Goal: Information Seeking & Learning: Learn about a topic

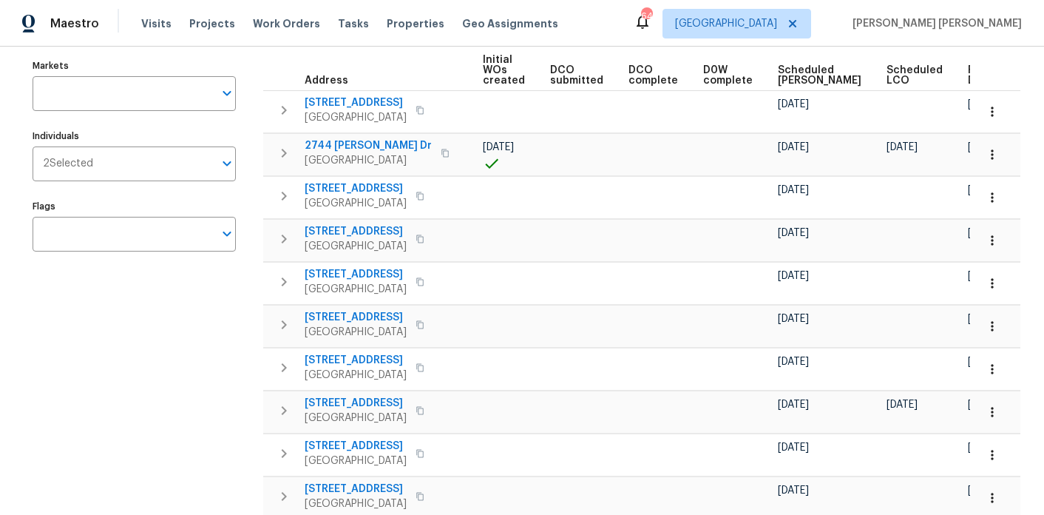
scroll to position [112, 0]
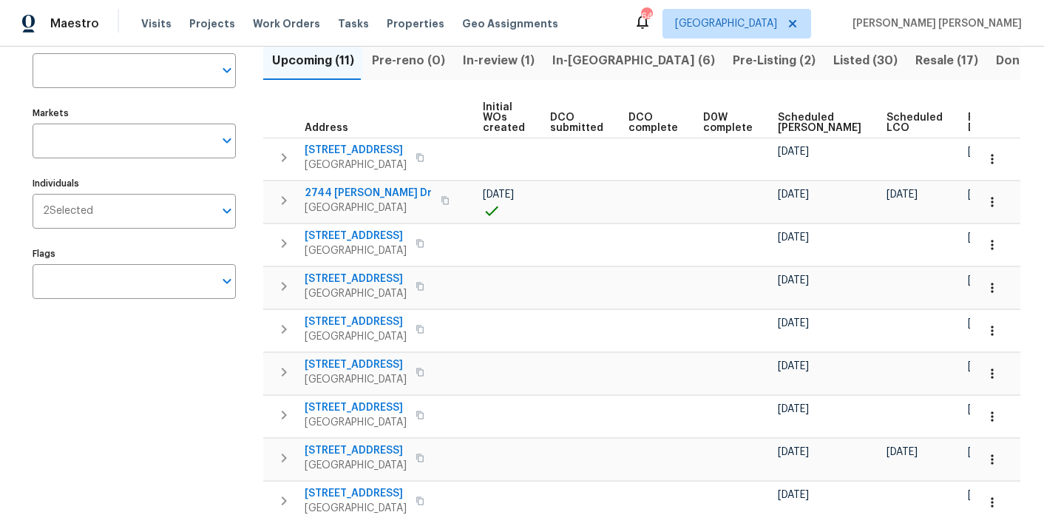
click at [586, 68] on span "In-reno (6)" at bounding box center [633, 60] width 163 height 21
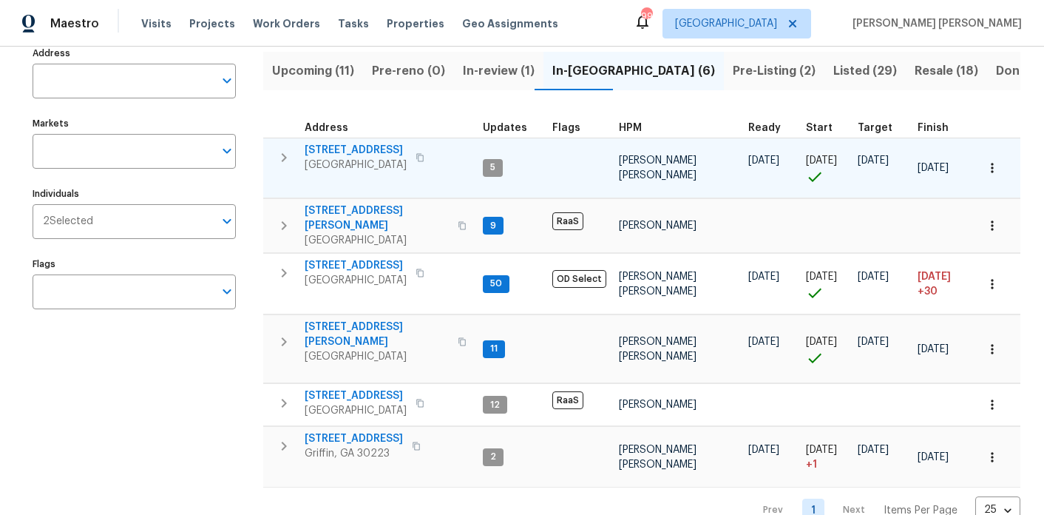
scroll to position [107, 0]
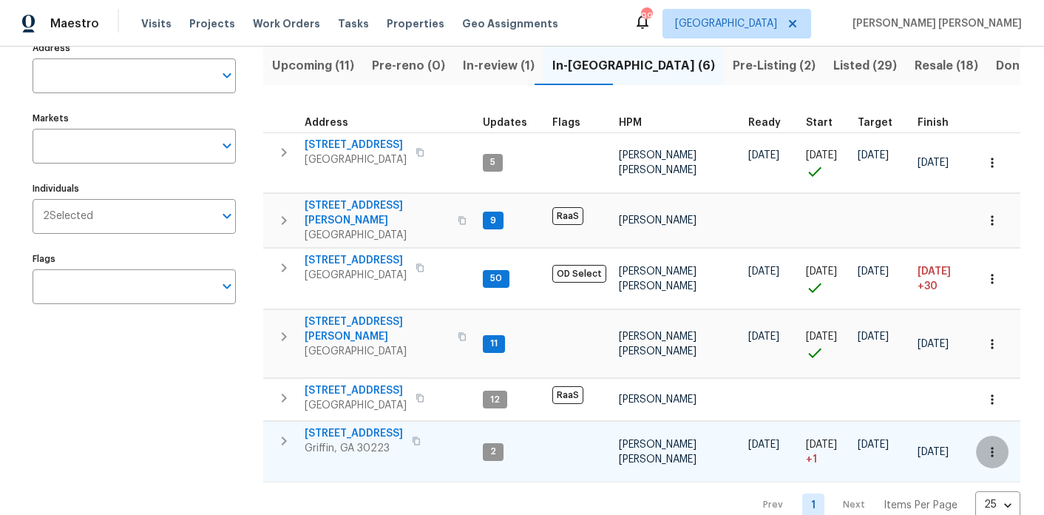
click at [981, 436] on button "button" at bounding box center [992, 452] width 33 height 33
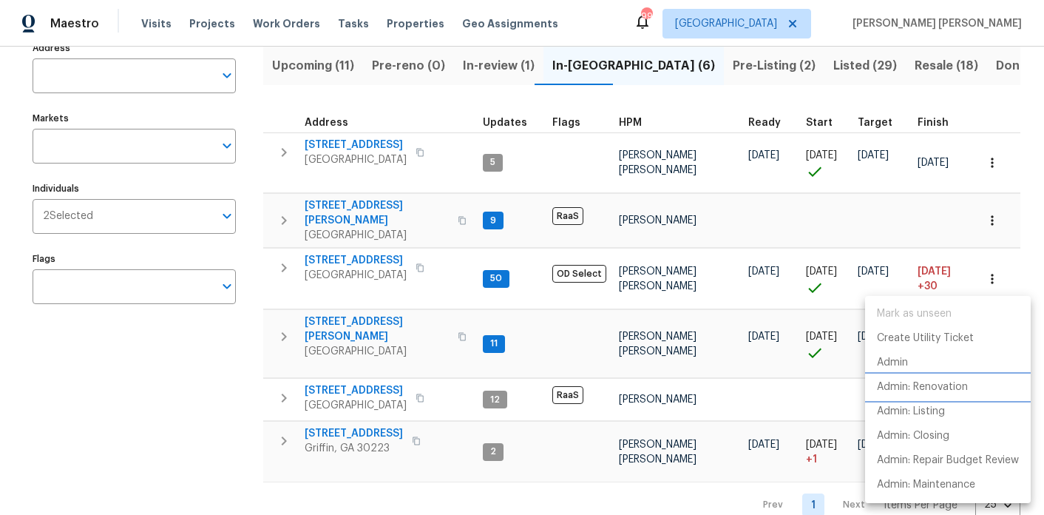
click at [911, 392] on p "Admin: Renovation" at bounding box center [922, 387] width 91 height 16
click at [324, 419] on div at bounding box center [522, 257] width 1044 height 515
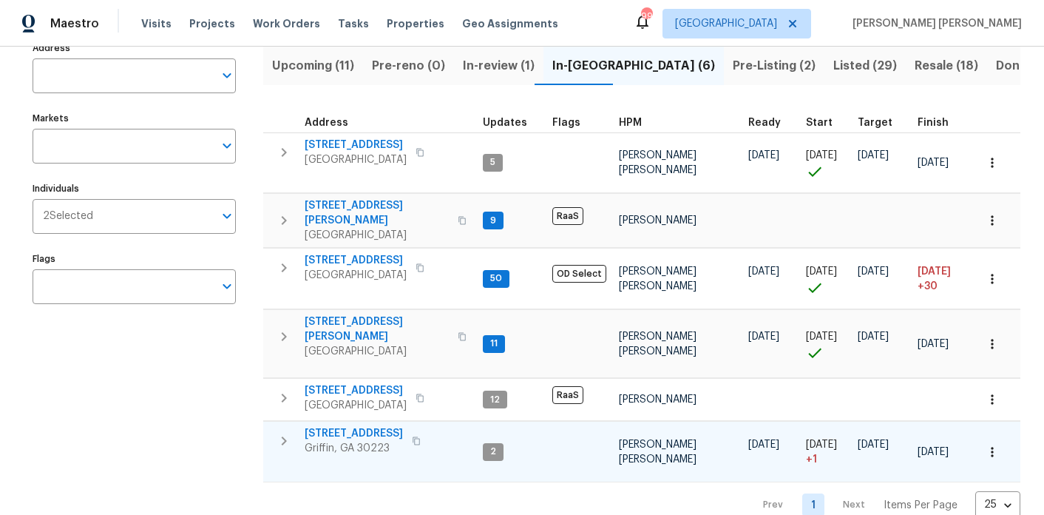
click at [336, 426] on span "101 Lexington Place Dr" at bounding box center [354, 433] width 98 height 15
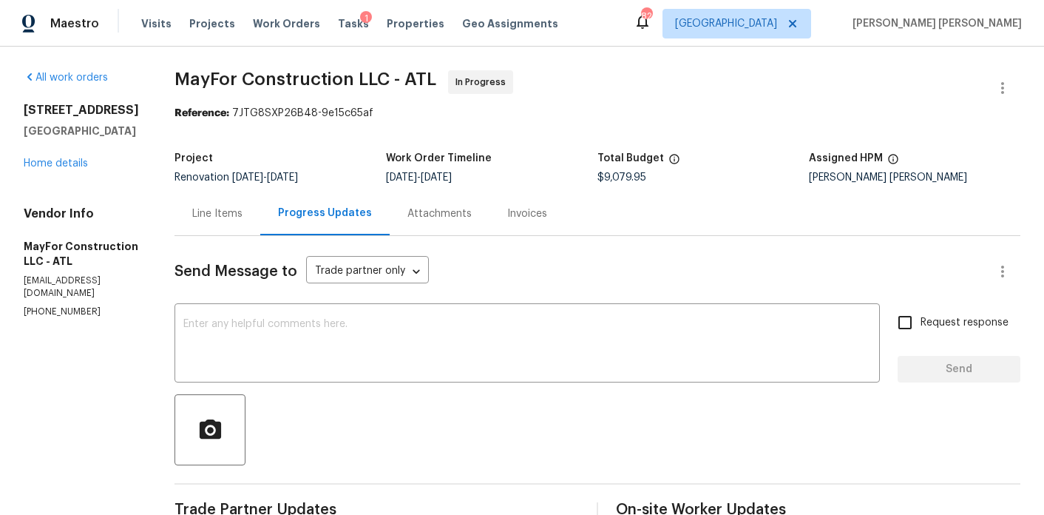
scroll to position [61, 0]
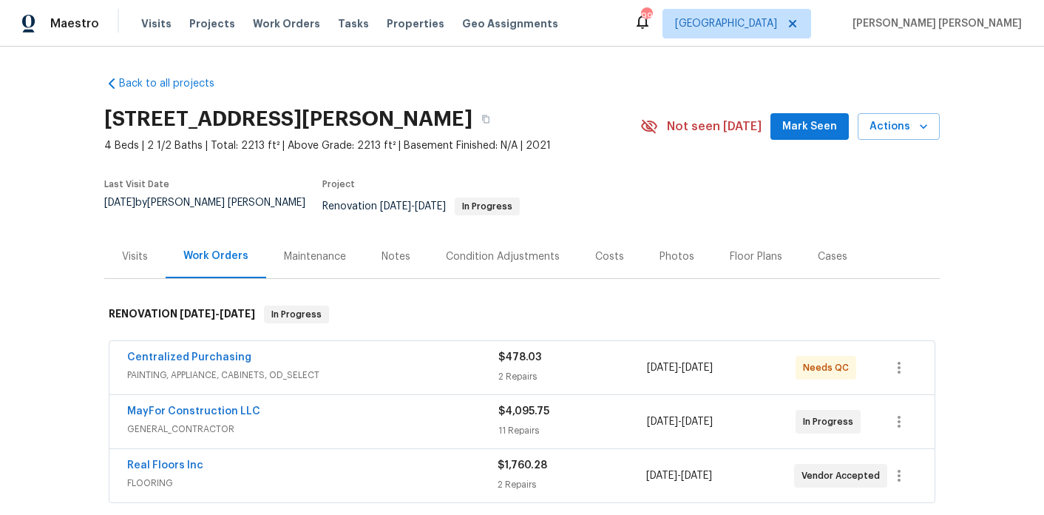
click at [601, 251] on div "Costs" at bounding box center [609, 256] width 29 height 15
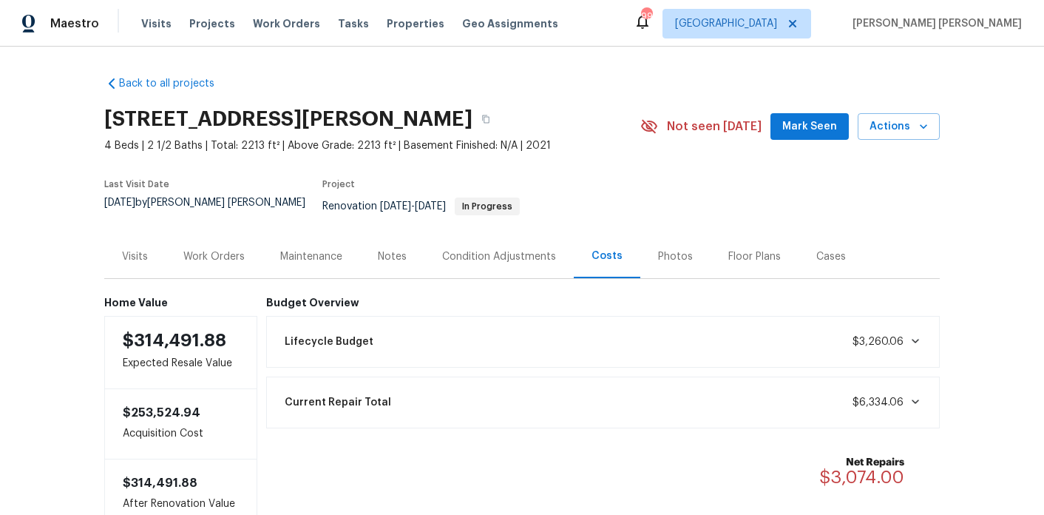
click at [867, 336] on span "$3,260.06" at bounding box center [878, 341] width 51 height 10
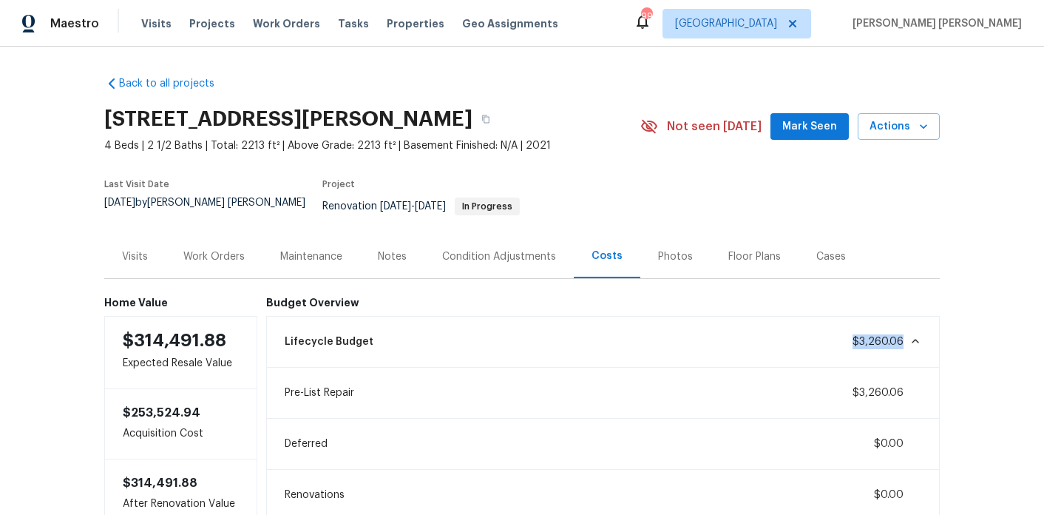
drag, startPoint x: 850, startPoint y: 333, endPoint x: 905, endPoint y: 333, distance: 55.5
click at [905, 333] on div "Lifecycle Budget $3,260.06" at bounding box center [603, 341] width 655 height 33
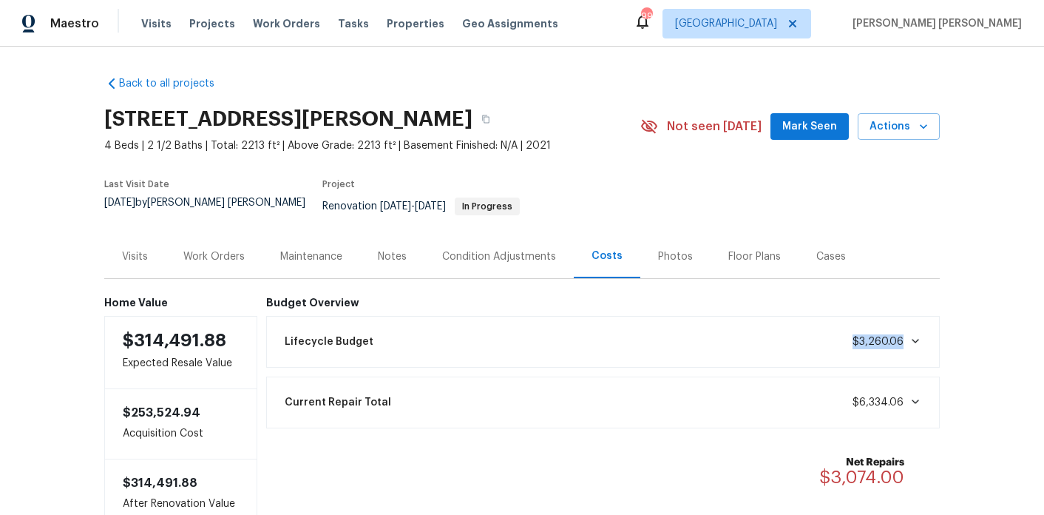
copy span "$3,260.06"
click at [231, 234] on div "Work Orders" at bounding box center [214, 256] width 97 height 44
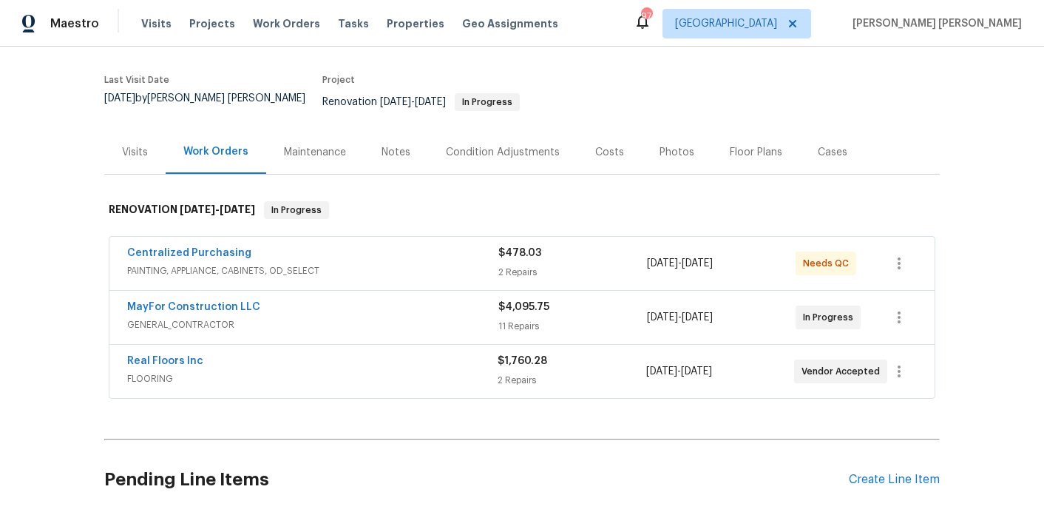
scroll to position [128, 0]
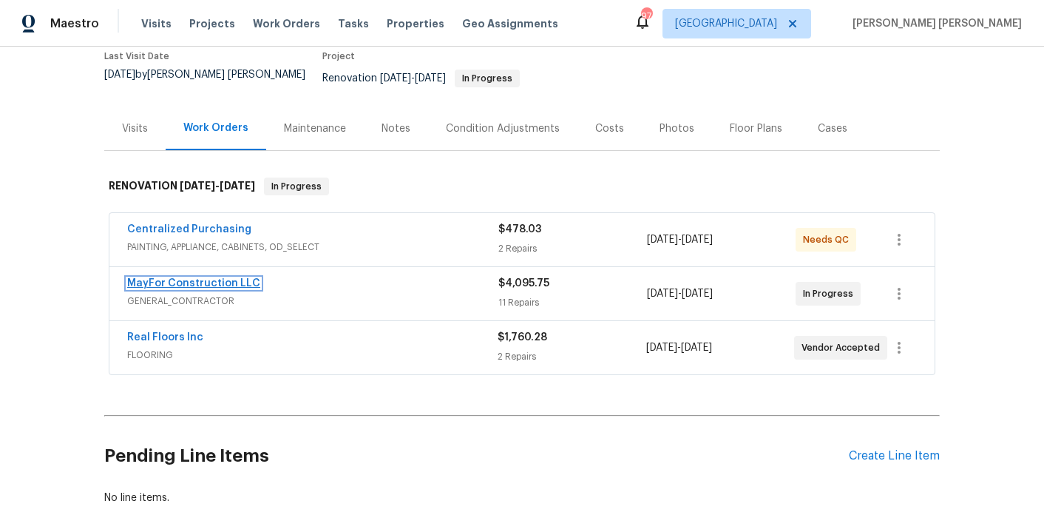
click at [208, 278] on link "MayFor Construction LLC" at bounding box center [193, 283] width 133 height 10
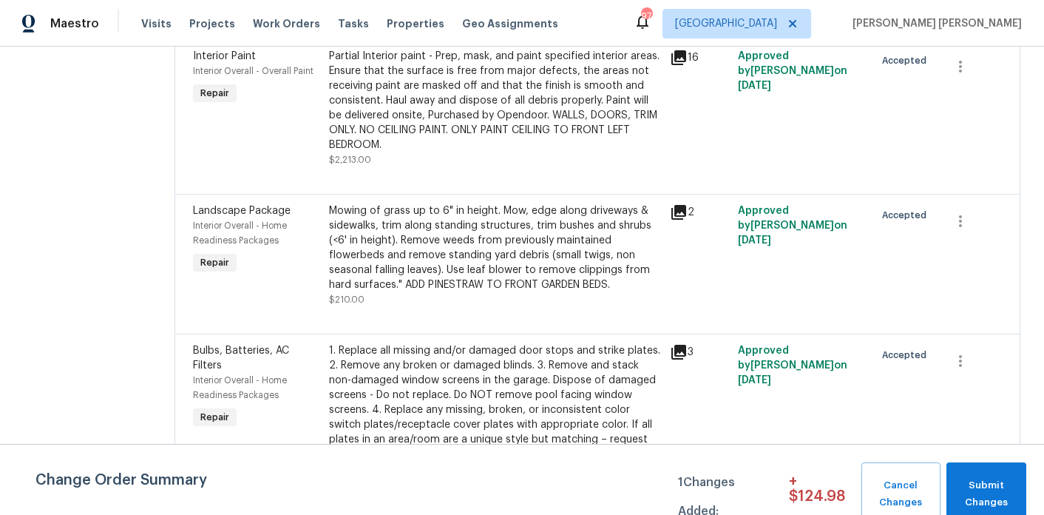
scroll to position [1273, 0]
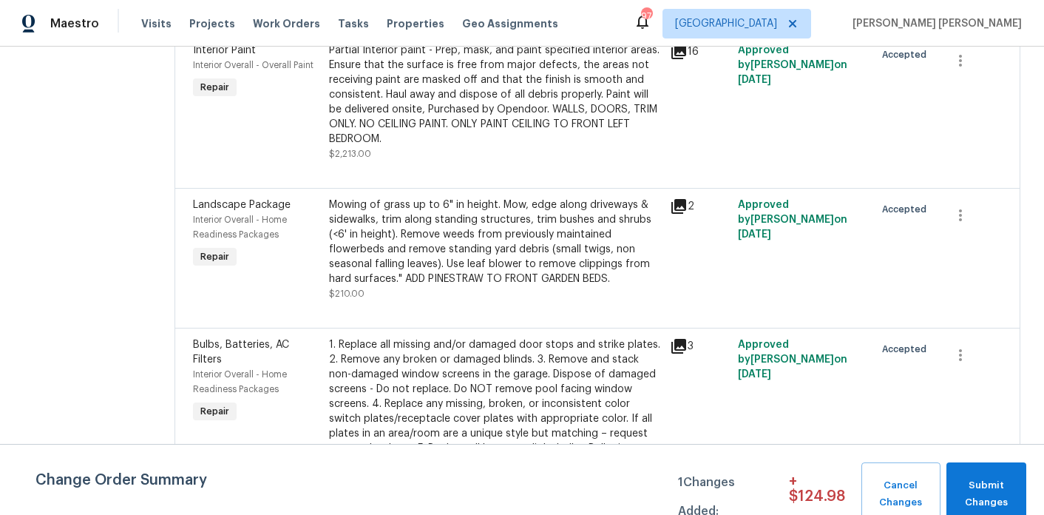
click at [410, 114] on div "Partial Interior paint - Prep, mask, and paint specified interior areas. Ensure…" at bounding box center [495, 95] width 332 height 104
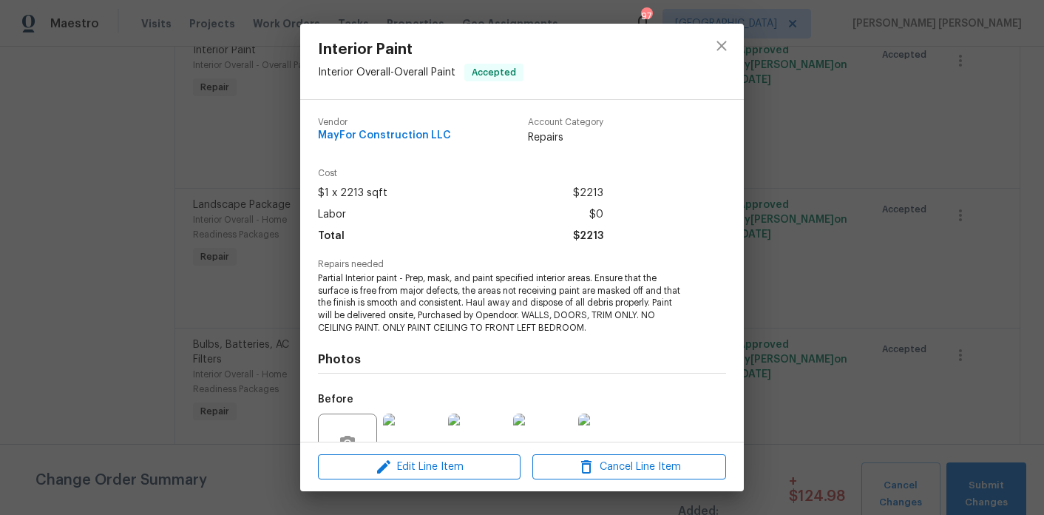
click at [169, 236] on div "Interior Paint Interior Overall - Overall Paint Accepted Vendor MayFor Construc…" at bounding box center [522, 257] width 1044 height 515
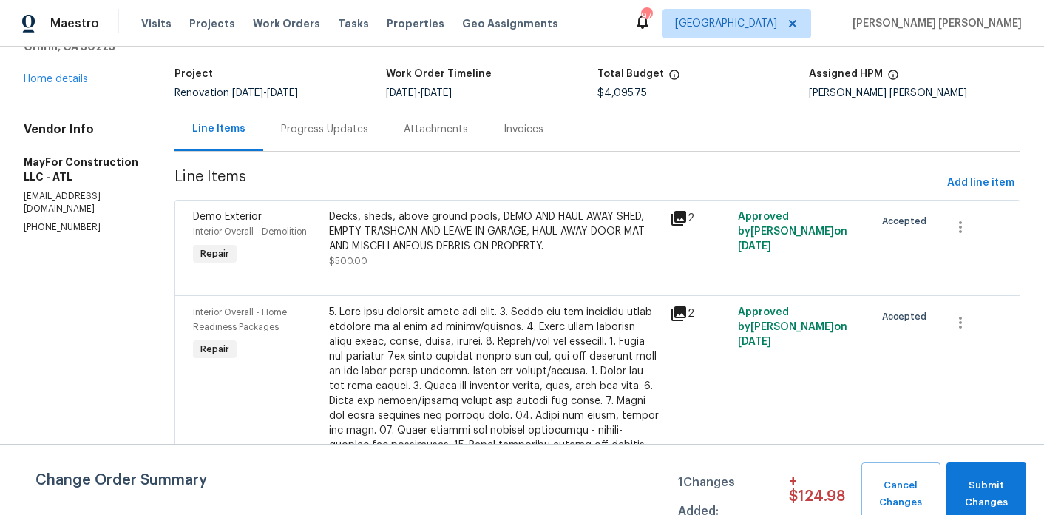
scroll to position [50, 0]
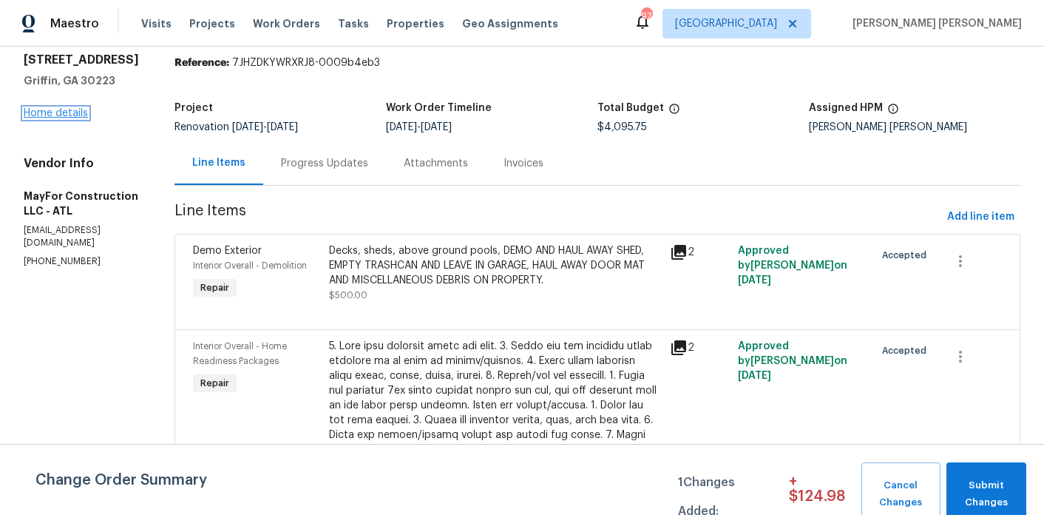
click at [62, 113] on link "Home details" at bounding box center [56, 113] width 64 height 10
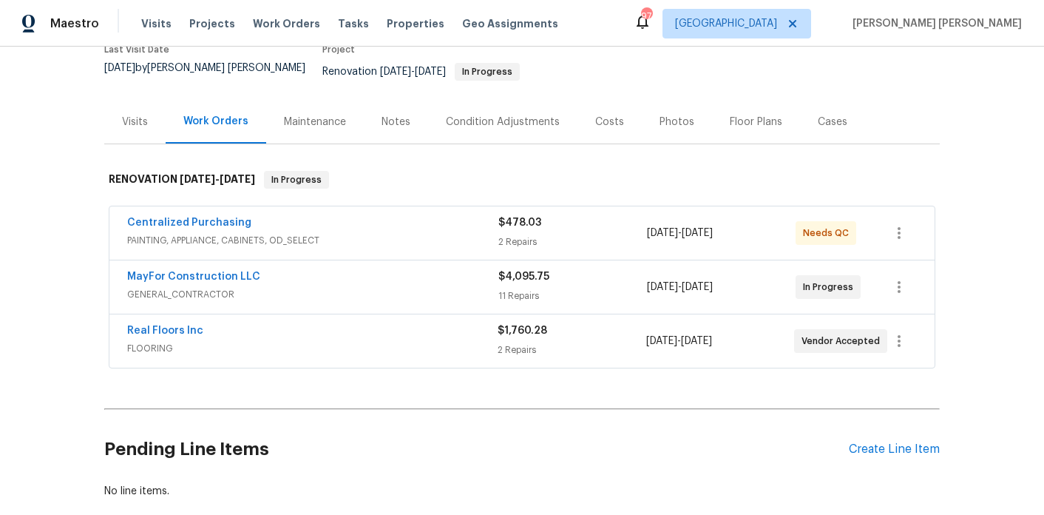
scroll to position [137, 0]
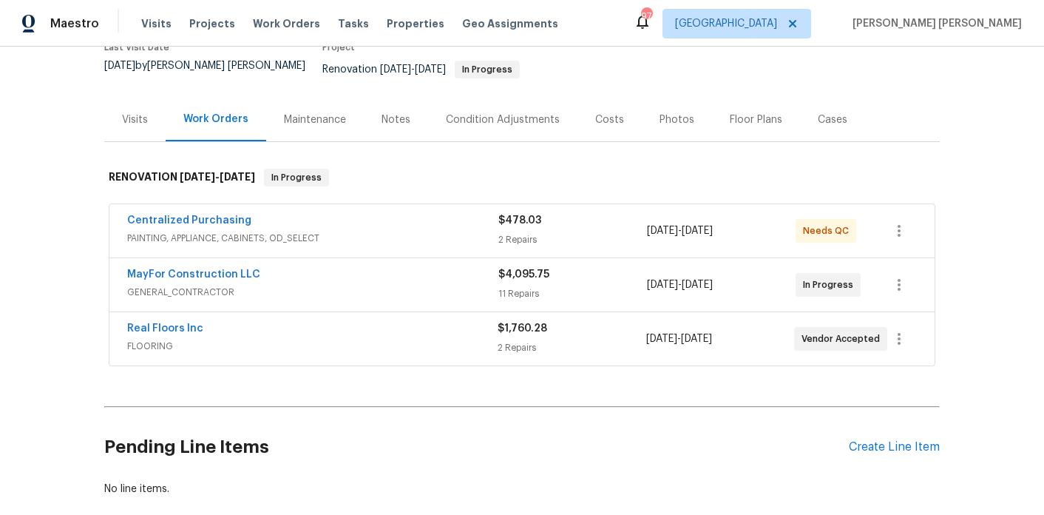
click at [454, 339] on span "FLOORING" at bounding box center [312, 346] width 370 height 15
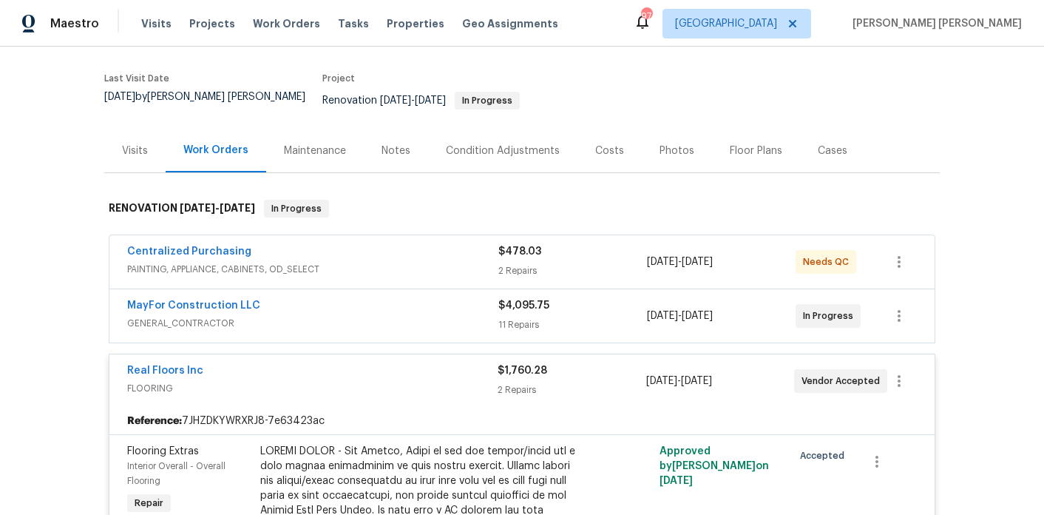
scroll to position [0, 0]
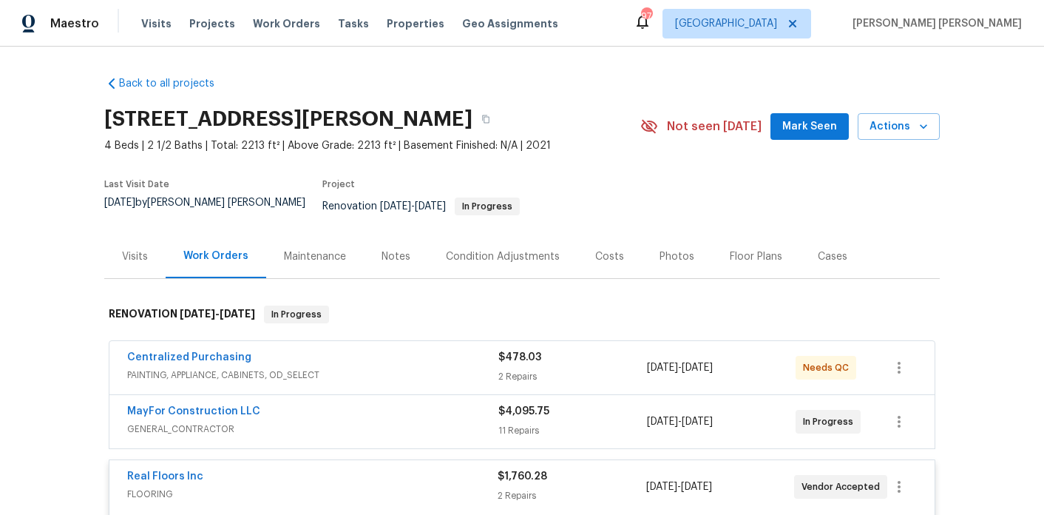
click at [606, 249] on div "Costs" at bounding box center [609, 256] width 29 height 15
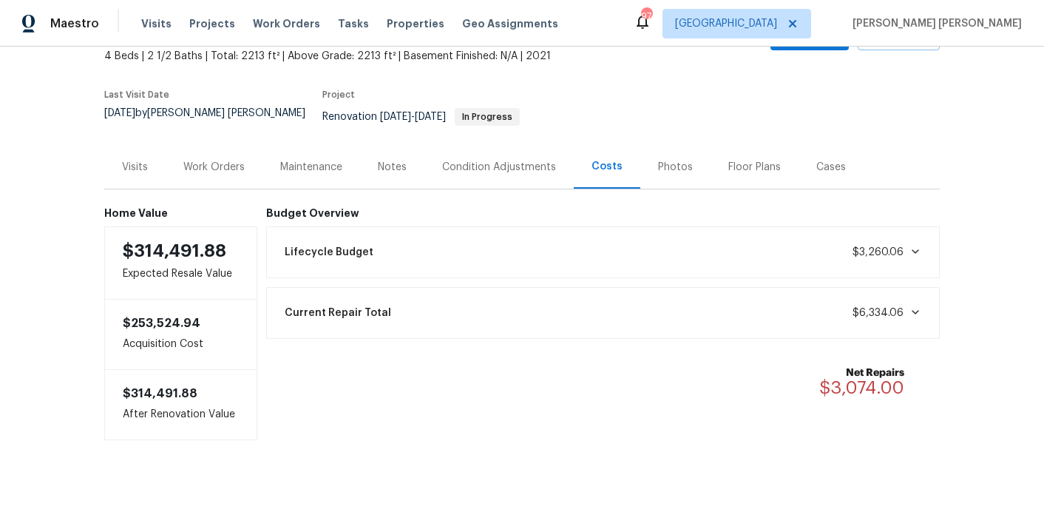
scroll to position [94, 0]
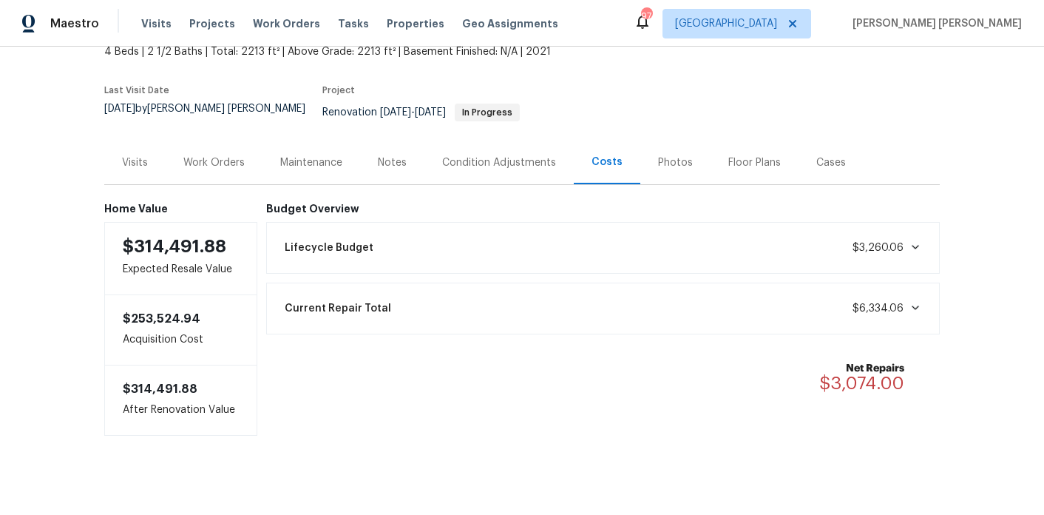
click at [229, 158] on div "Work Orders" at bounding box center [213, 162] width 61 height 15
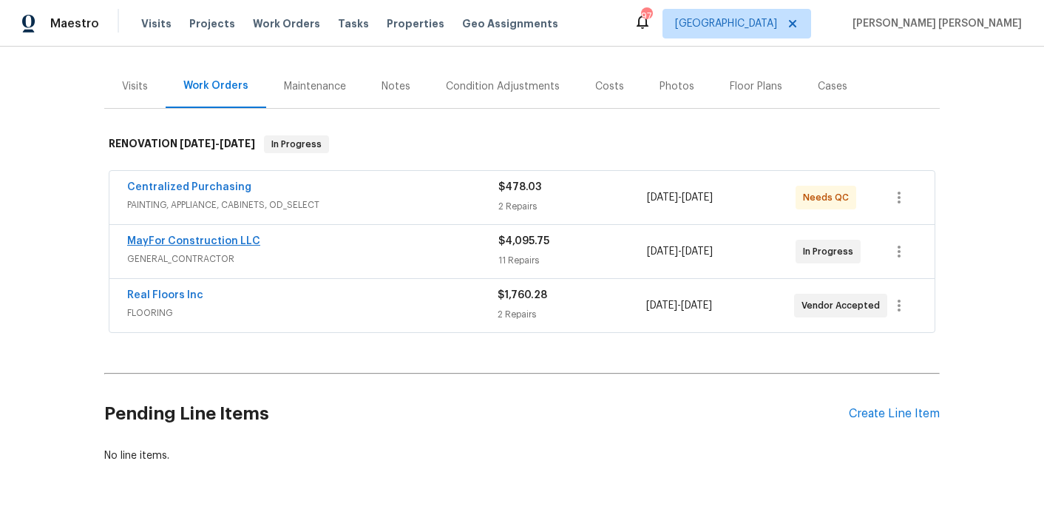
scroll to position [174, 0]
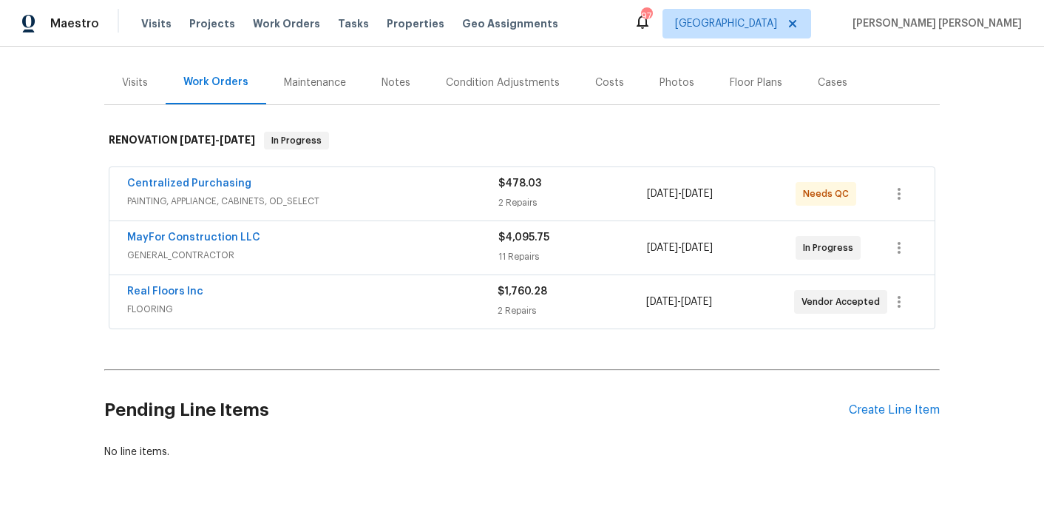
click at [188, 230] on span "MayFor Construction LLC" at bounding box center [193, 237] width 133 height 15
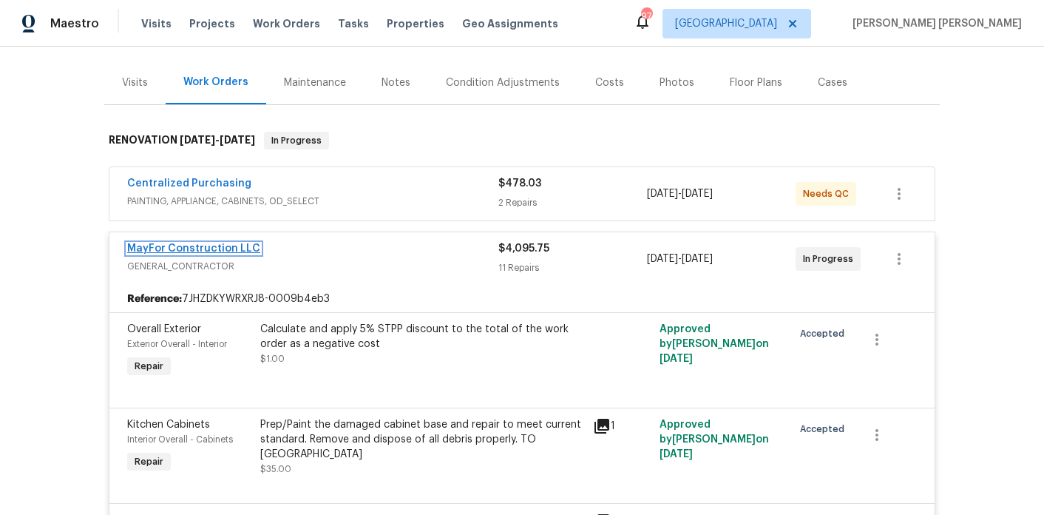
click at [200, 243] on link "MayFor Construction LLC" at bounding box center [193, 248] width 133 height 10
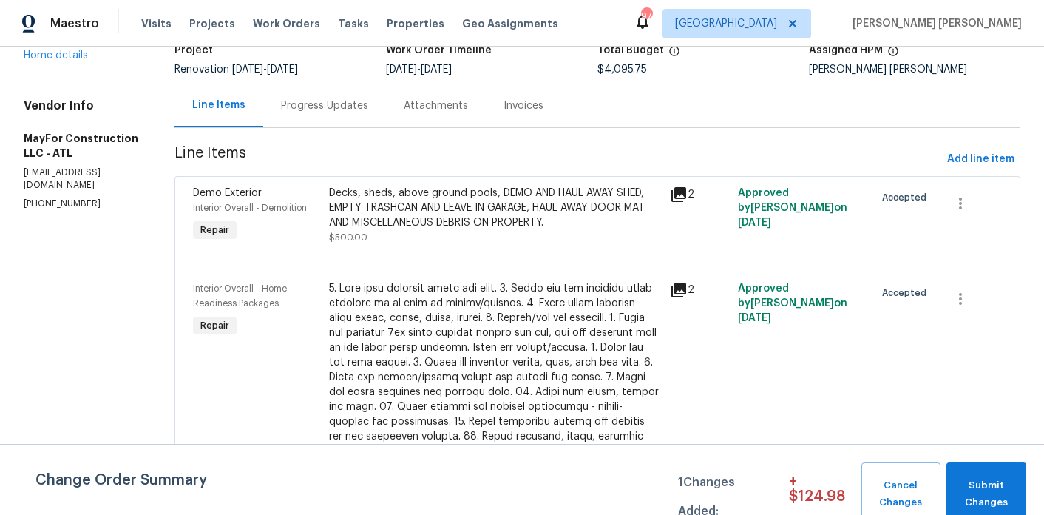
scroll to position [104, 0]
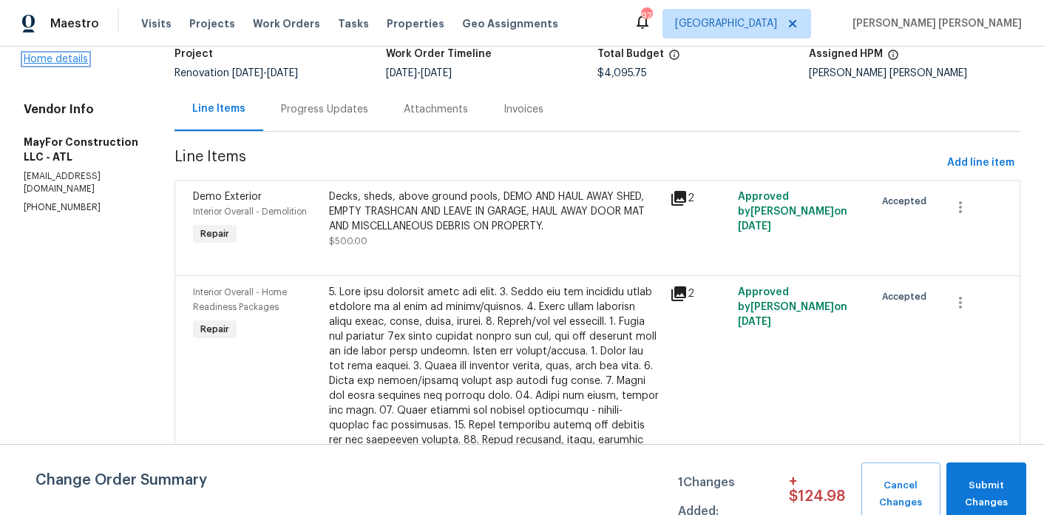
click at [69, 62] on link "Home details" at bounding box center [56, 59] width 64 height 10
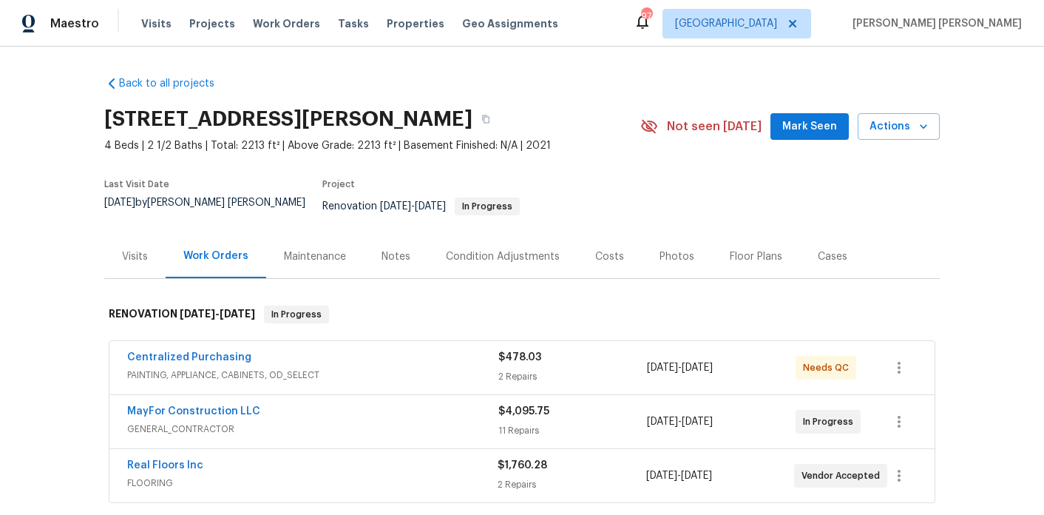
click at [616, 249] on div "Costs" at bounding box center [609, 256] width 29 height 15
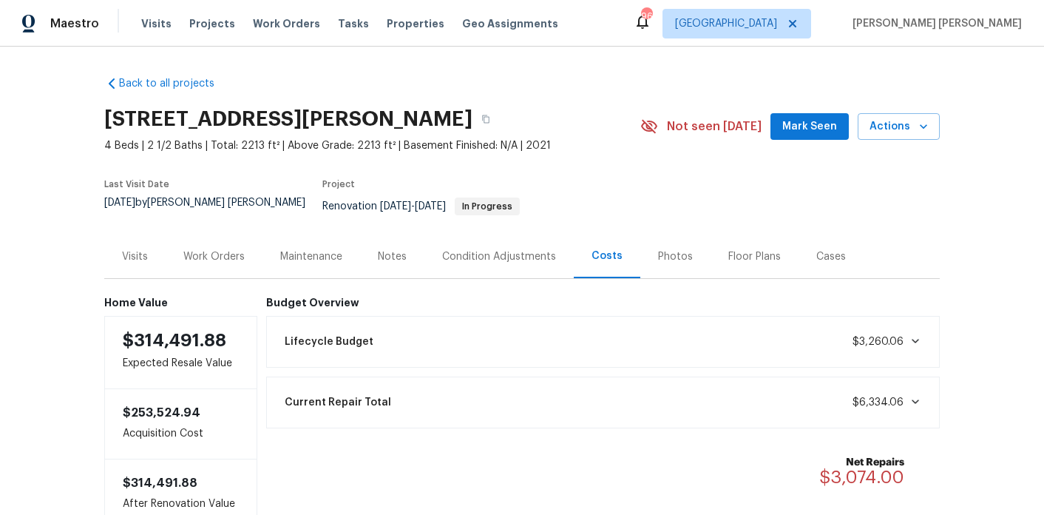
click at [132, 249] on div "Visits" at bounding box center [135, 256] width 26 height 15
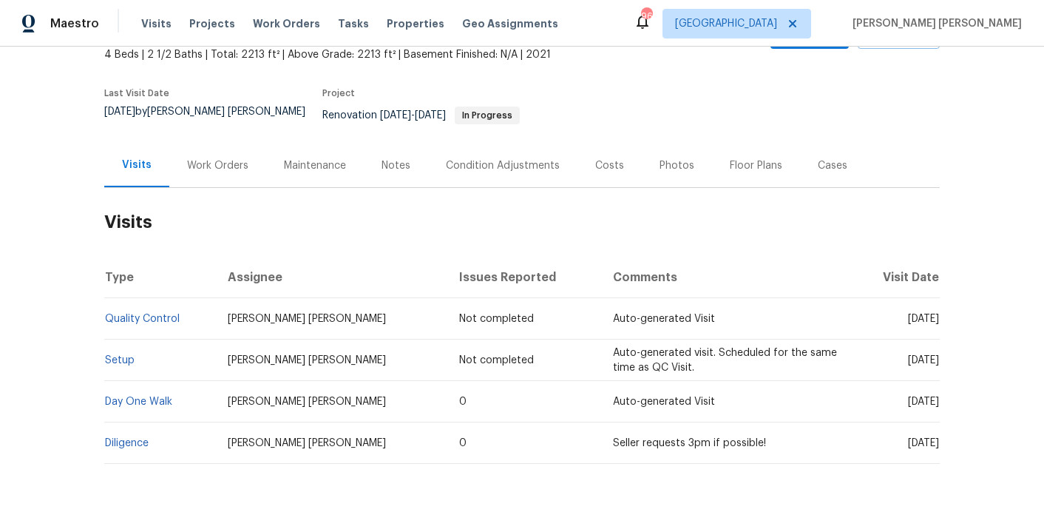
scroll to position [130, 0]
